Goal: Information Seeking & Learning: Learn about a topic

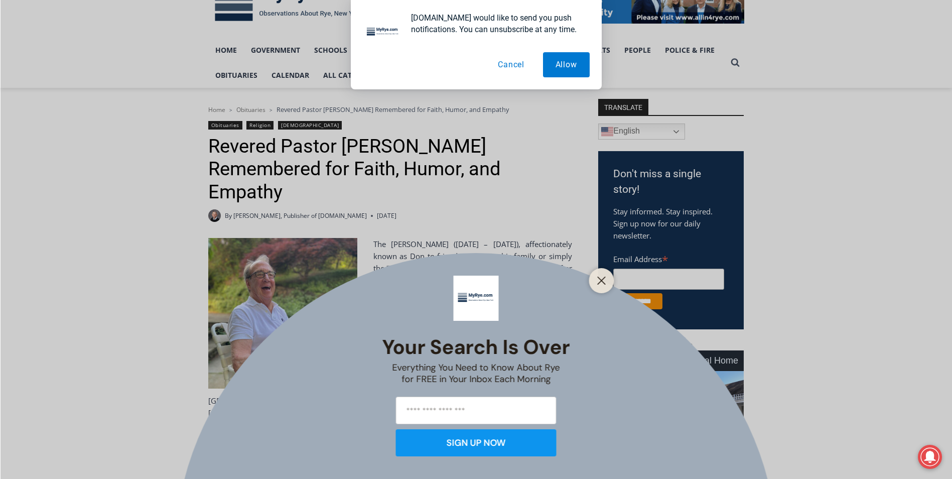
scroll to position [183, 0]
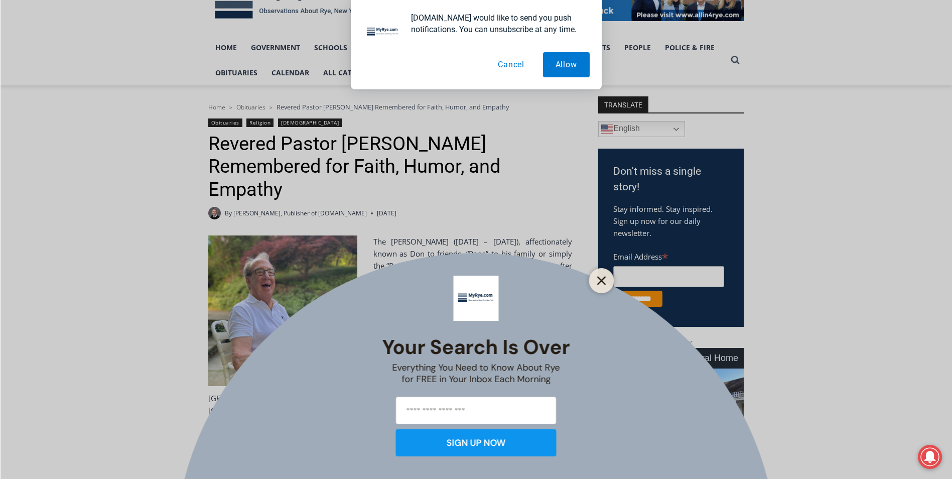
click at [603, 275] on button "Close" at bounding box center [602, 280] width 14 height 14
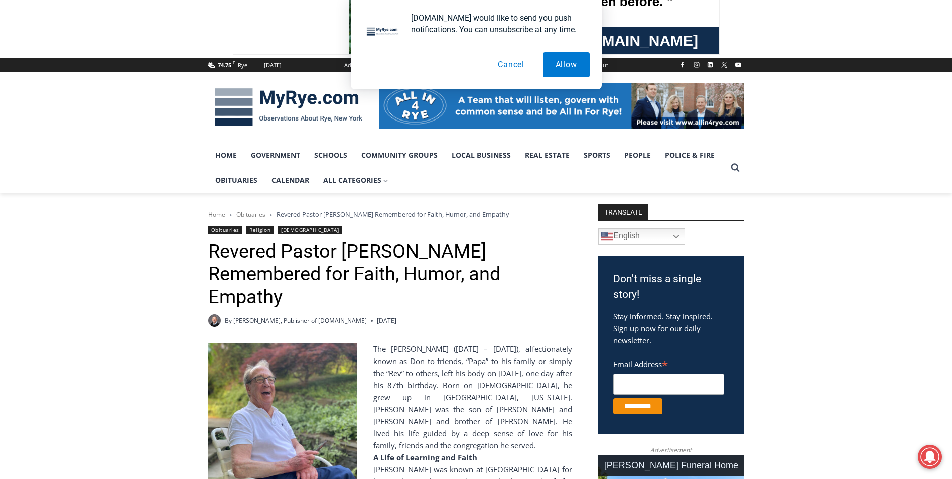
scroll to position [0, 0]
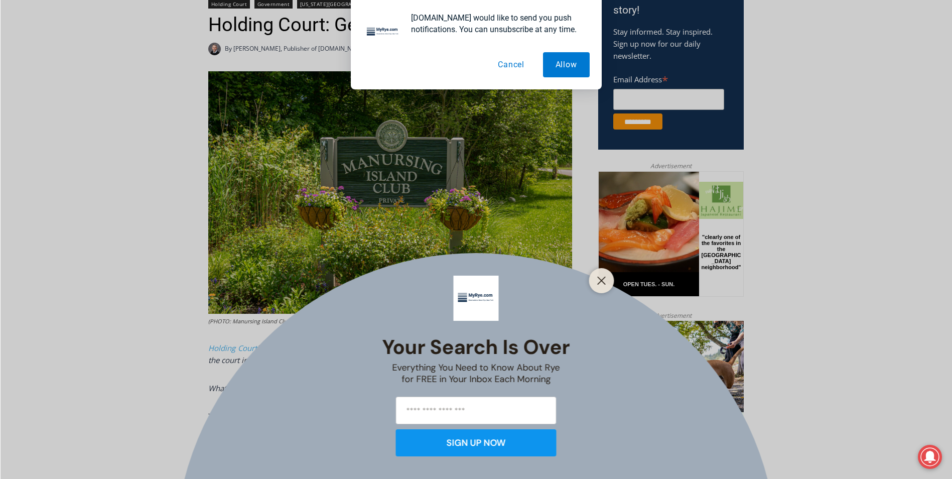
scroll to position [362, 0]
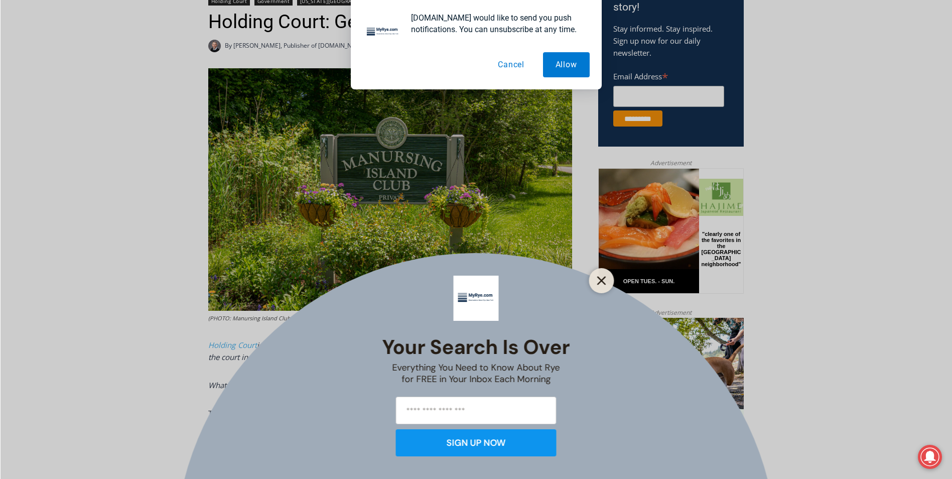
click at [599, 279] on icon "Close" at bounding box center [601, 280] width 9 height 9
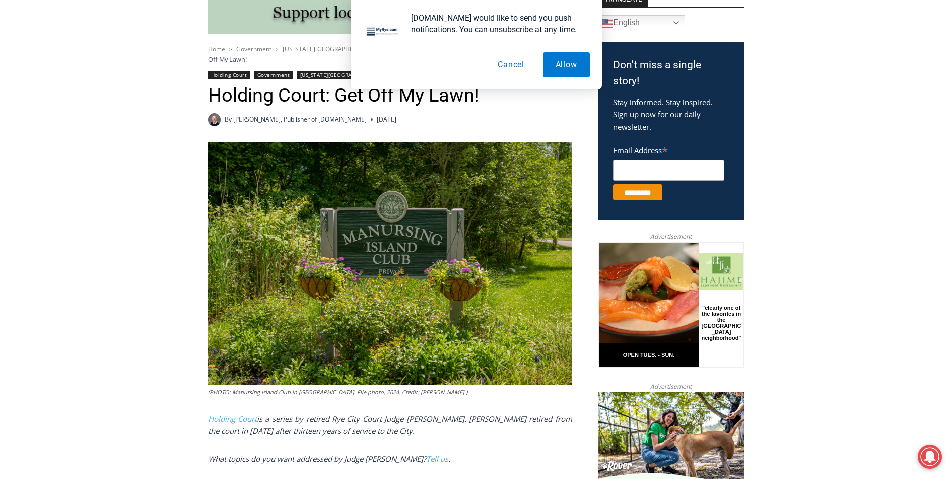
scroll to position [105, 0]
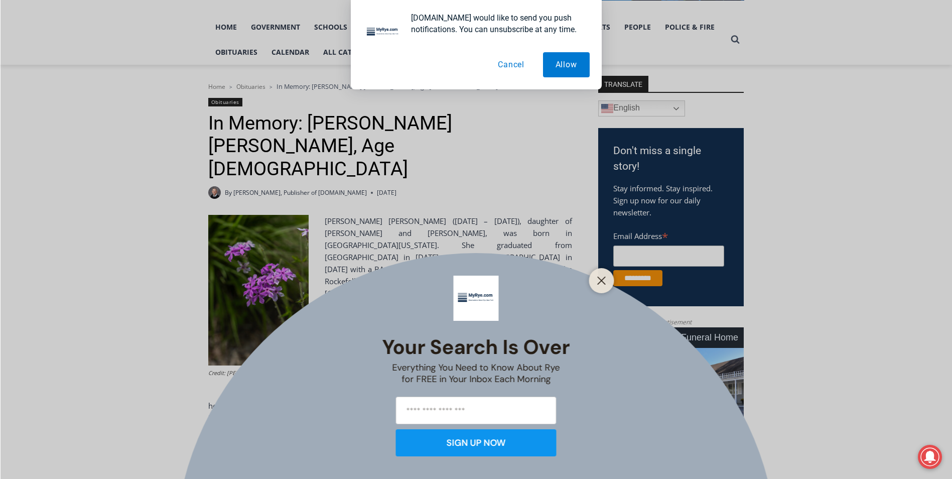
scroll to position [209, 0]
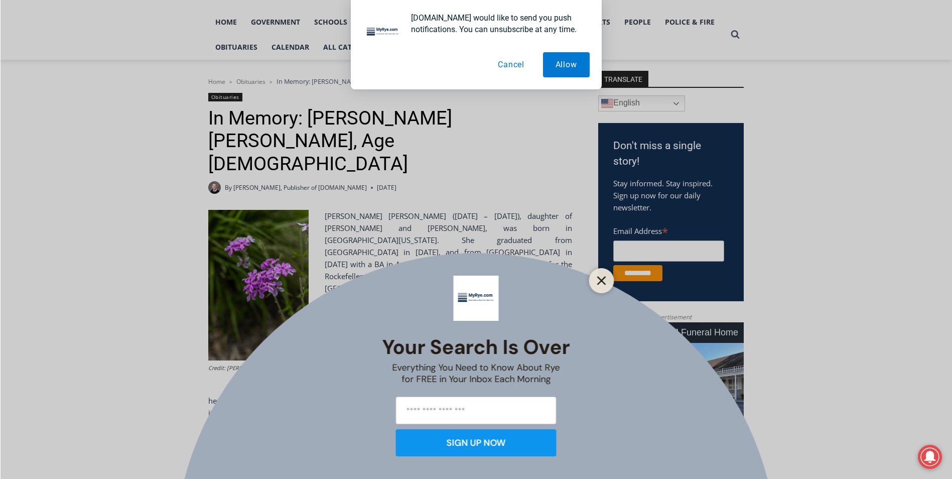
click at [596, 281] on button "Close" at bounding box center [602, 280] width 14 height 14
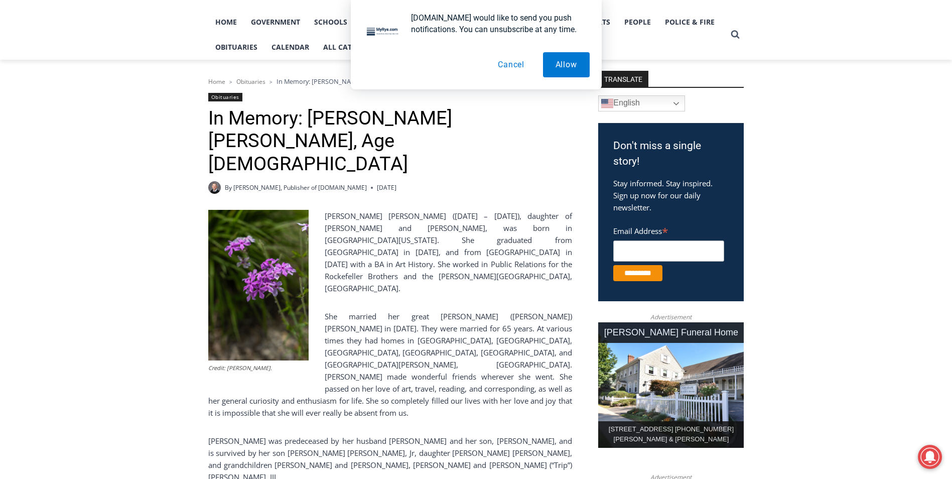
drag, startPoint x: 951, startPoint y: 97, endPoint x: 957, endPoint y: 112, distance: 15.7
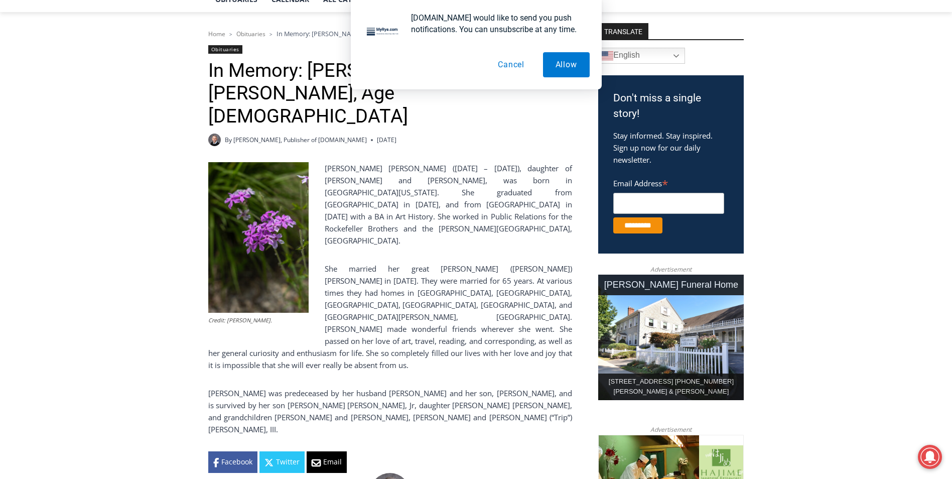
scroll to position [235, 0]
